Goal: Navigation & Orientation: Find specific page/section

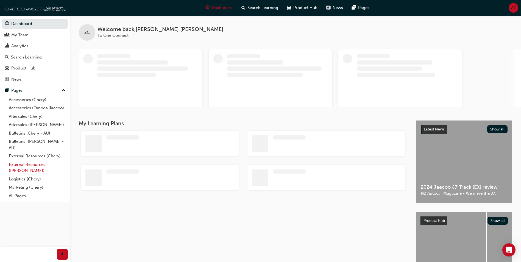
click at [47, 163] on link "External Resources ([PERSON_NAME])" at bounding box center [37, 167] width 61 height 15
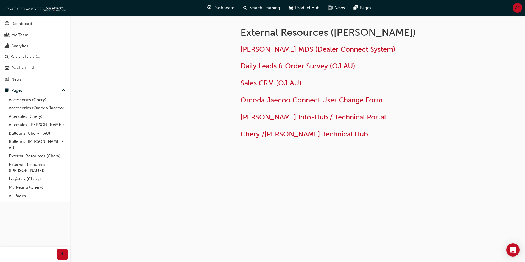
click at [287, 65] on span "Daily Leads & Order Survey (OJ AU)" at bounding box center [298, 66] width 115 height 9
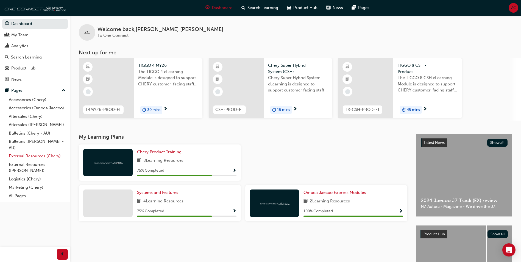
click at [48, 157] on link "External Resources (Chery)" at bounding box center [37, 156] width 61 height 9
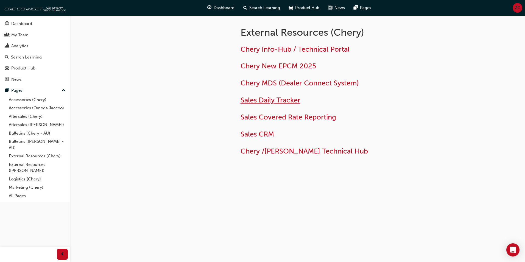
click at [266, 102] on span "Sales Daily Tracker" at bounding box center [271, 100] width 60 height 9
